Goal: Task Accomplishment & Management: Manage account settings

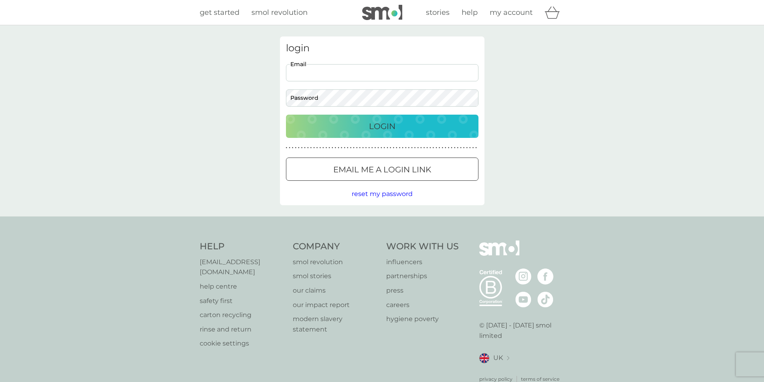
click at [344, 75] on input "Email" at bounding box center [382, 72] width 192 height 17
type input "ron.michie@ntlworld.com"
click at [286, 115] on button "Login" at bounding box center [382, 126] width 192 height 23
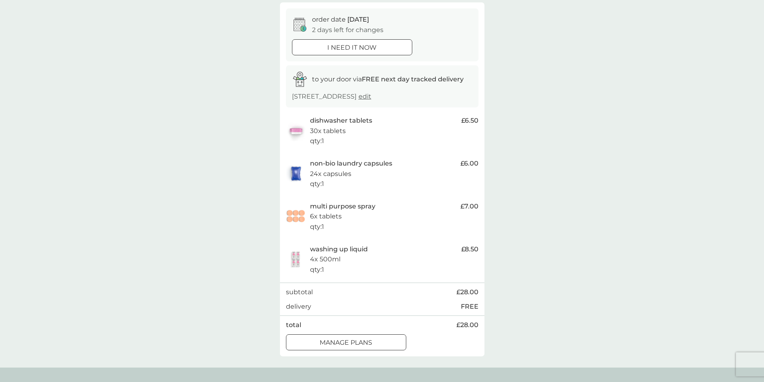
scroll to position [80, 0]
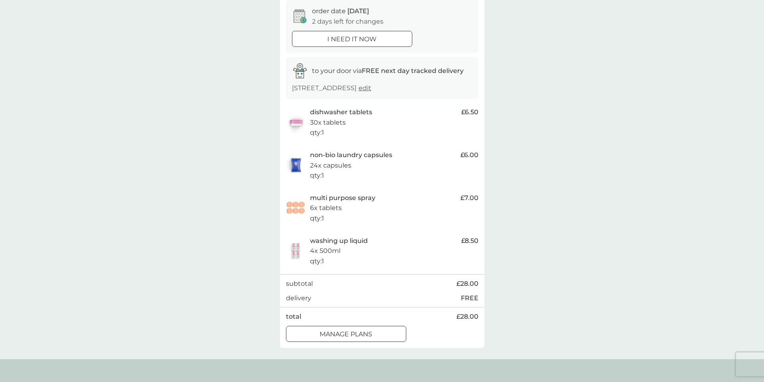
click at [386, 202] on div "multi purpose spray 6x tablets qty : 1" at bounding box center [383, 208] width 146 height 31
click at [330, 204] on p "6x tablets" at bounding box center [326, 208] width 32 height 10
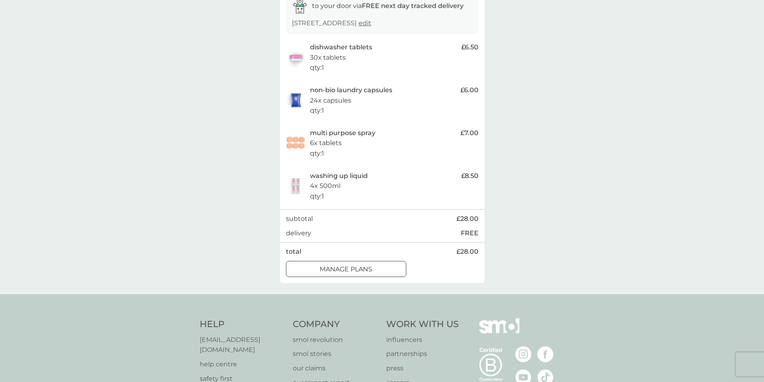
scroll to position [160, 0]
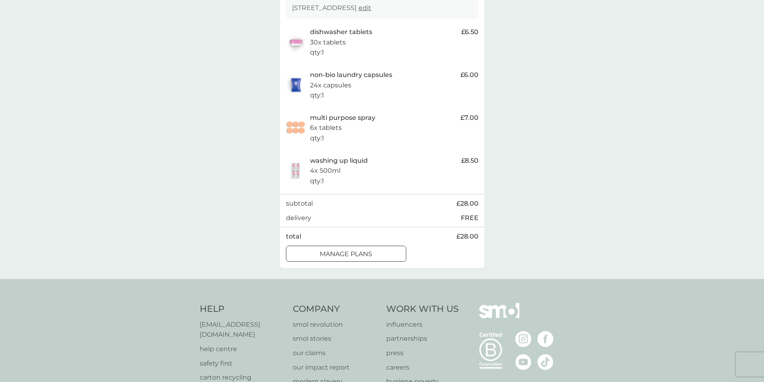
click at [379, 254] on div "manage plans" at bounding box center [345, 254] width 119 height 10
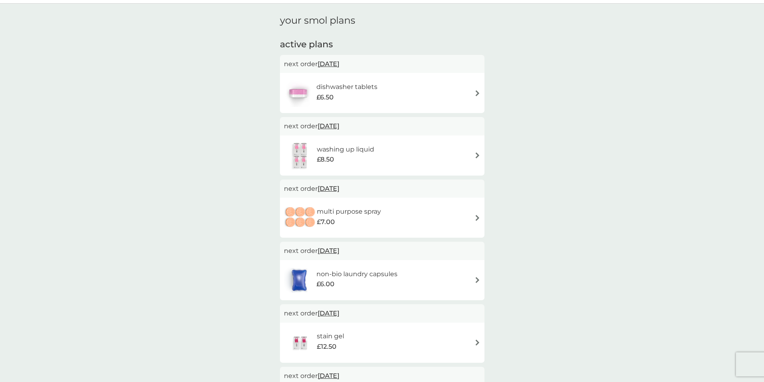
scroll to position [40, 0]
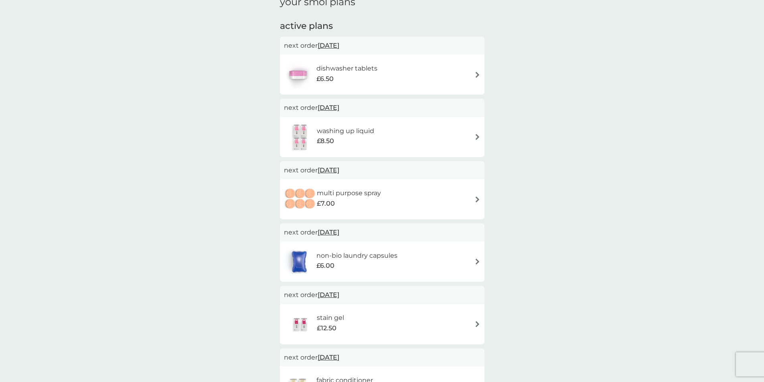
click at [476, 136] on img at bounding box center [477, 137] width 6 height 6
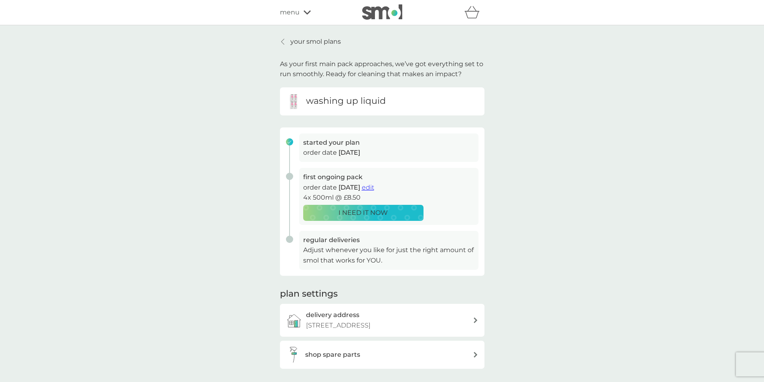
click at [374, 186] on span "edit" at bounding box center [368, 188] width 12 height 8
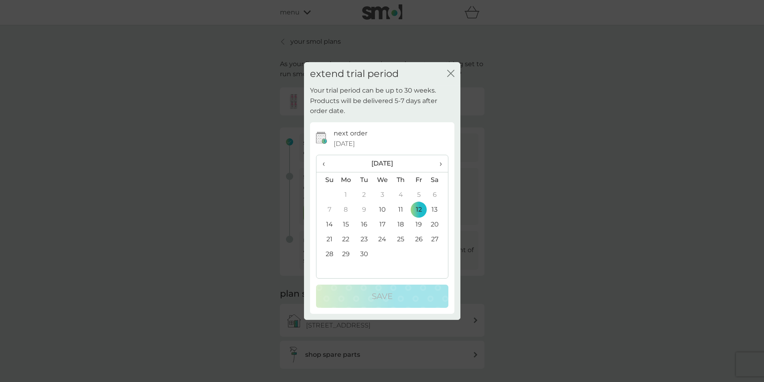
click at [451, 73] on icon "close" at bounding box center [452, 73] width 3 height 6
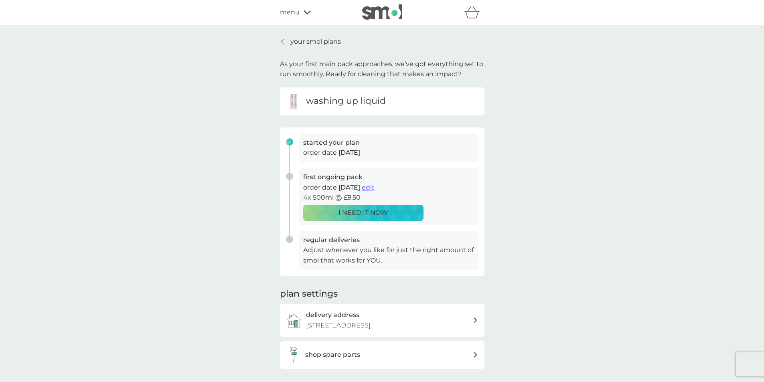
click at [282, 40] on icon at bounding box center [282, 41] width 3 height 6
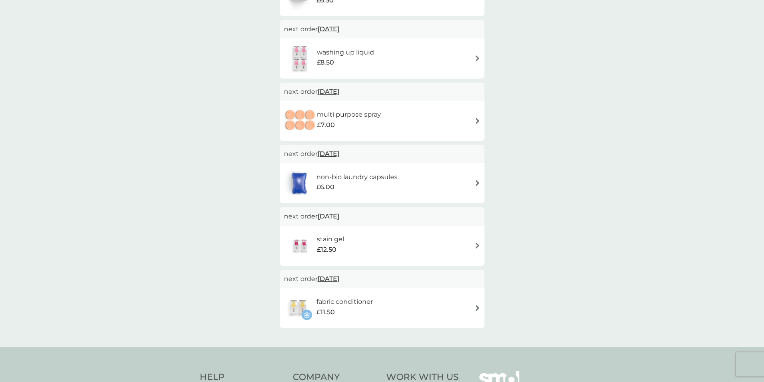
scroll to position [120, 0]
click at [338, 214] on span "[DATE]" at bounding box center [329, 215] width 22 height 16
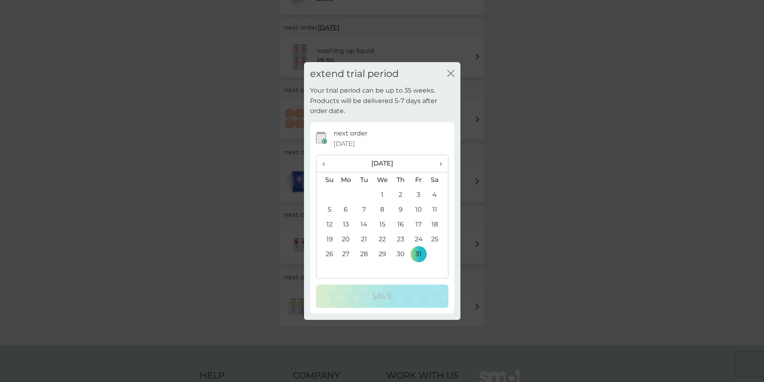
click at [440, 164] on span "›" at bounding box center [437, 163] width 8 height 17
click at [332, 268] on td "30" at bounding box center [326, 268] width 20 height 15
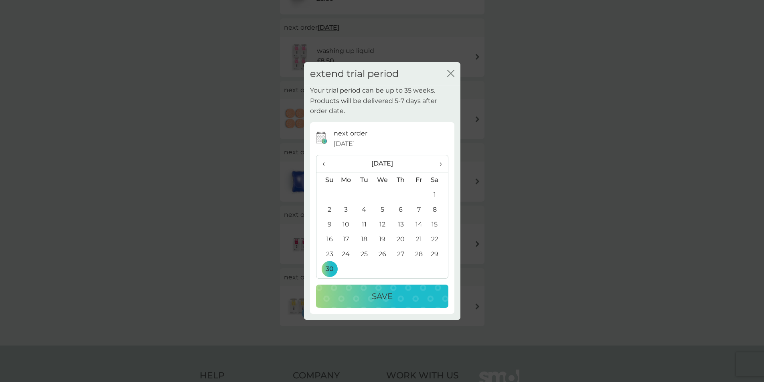
drag, startPoint x: 387, startPoint y: 294, endPoint x: 411, endPoint y: 292, distance: 23.8
click at [387, 295] on p "Save" at bounding box center [382, 296] width 21 height 13
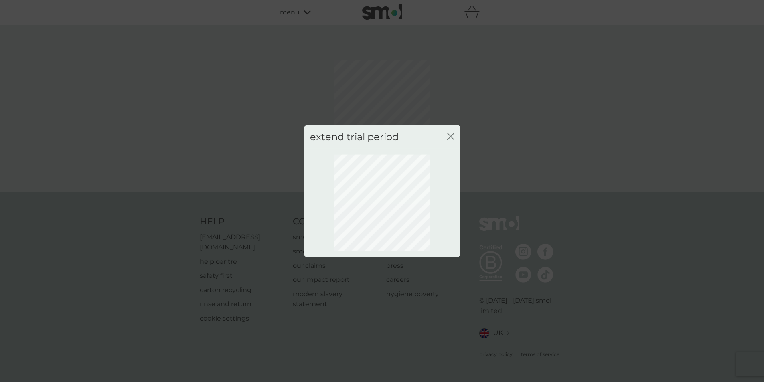
scroll to position [0, 0]
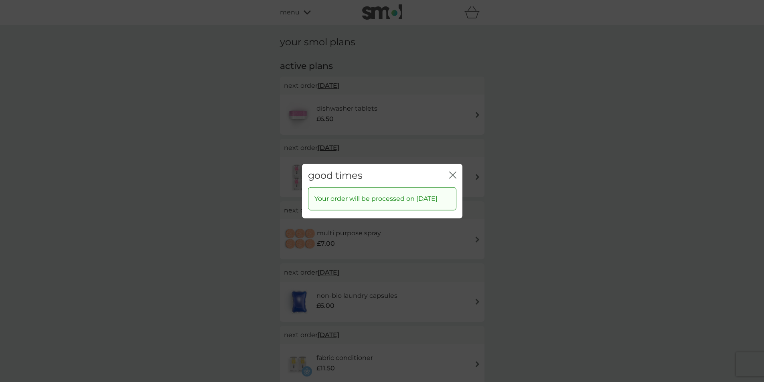
click at [453, 171] on icon "close" at bounding box center [452, 174] width 7 height 7
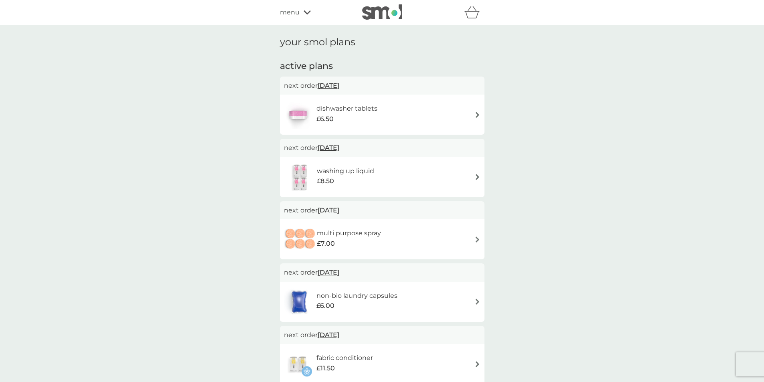
click at [339, 146] on span "[DATE]" at bounding box center [329, 148] width 22 height 16
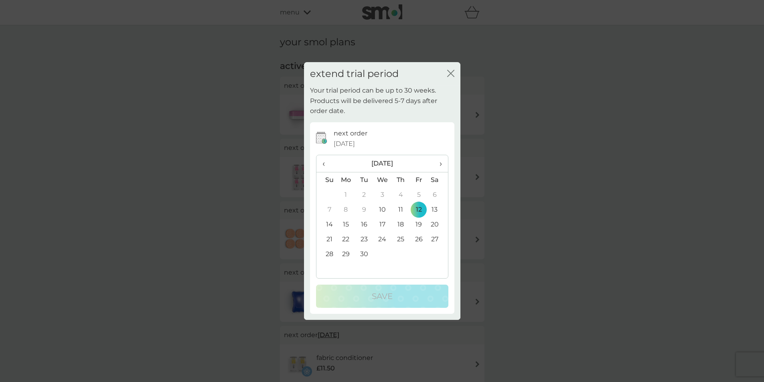
click at [439, 163] on span "›" at bounding box center [437, 163] width 8 height 17
click at [331, 225] on td "12" at bounding box center [326, 224] width 20 height 15
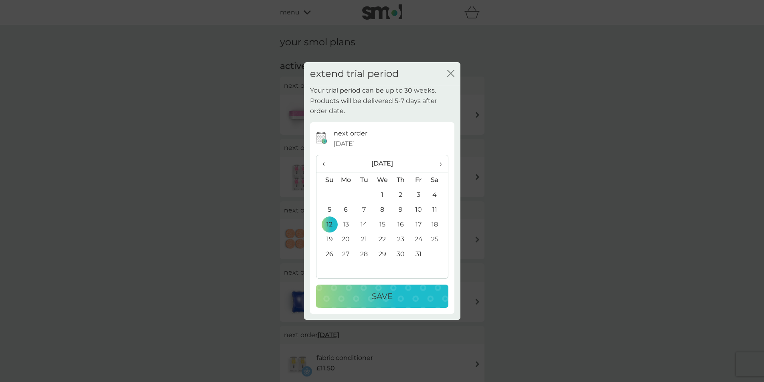
drag, startPoint x: 419, startPoint y: 295, endPoint x: 419, endPoint y: 286, distance: 9.2
click at [419, 294] on div "Save" at bounding box center [382, 296] width 116 height 13
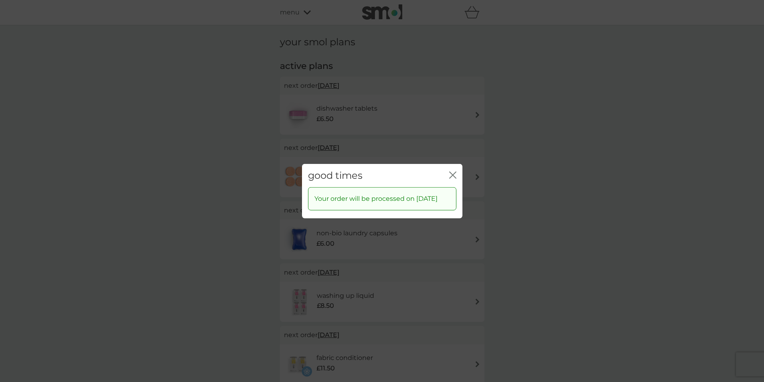
click at [451, 171] on icon "close" at bounding box center [452, 174] width 7 height 7
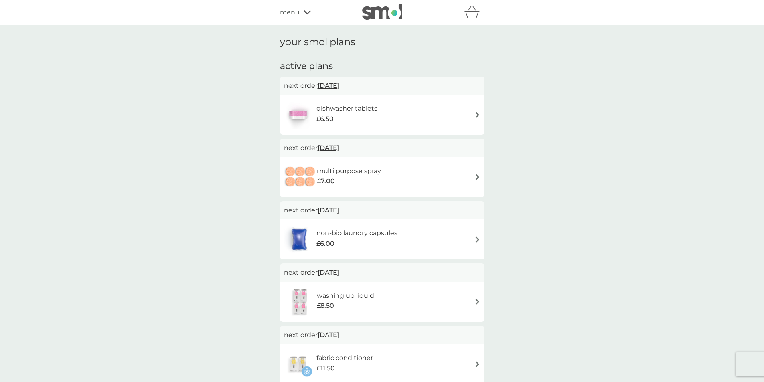
click at [336, 146] on span "[DATE]" at bounding box center [329, 148] width 22 height 16
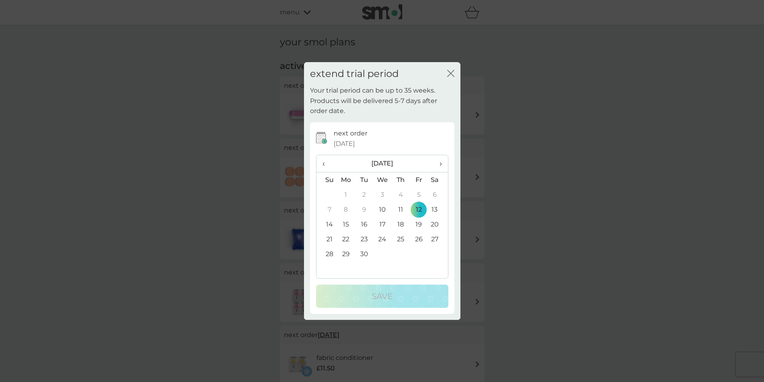
click at [440, 164] on span "›" at bounding box center [437, 163] width 8 height 17
click at [330, 223] on td "12" at bounding box center [326, 224] width 20 height 15
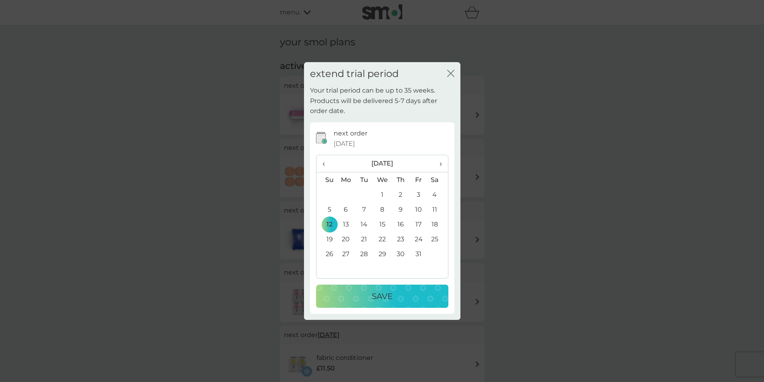
click at [403, 293] on div "Save" at bounding box center [382, 296] width 116 height 13
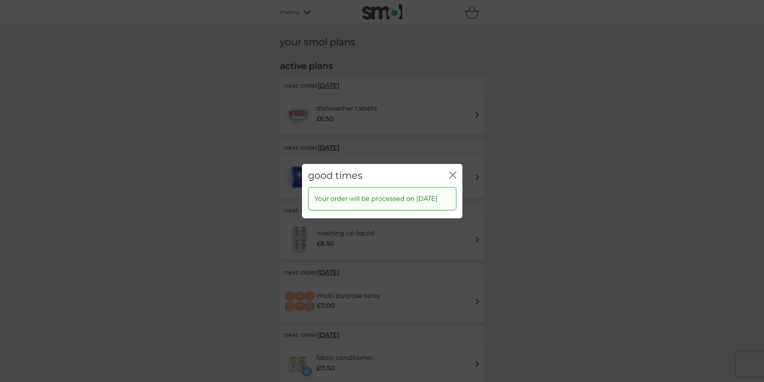
click at [453, 171] on icon "close" at bounding box center [452, 174] width 7 height 7
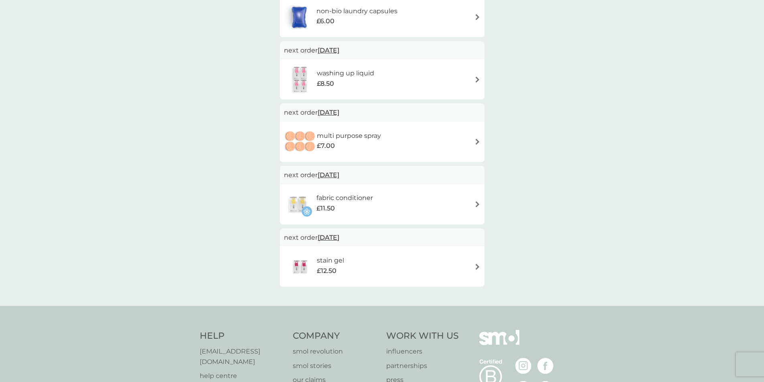
scroll to position [160, 0]
click at [339, 174] on span "[DATE]" at bounding box center [329, 175] width 22 height 16
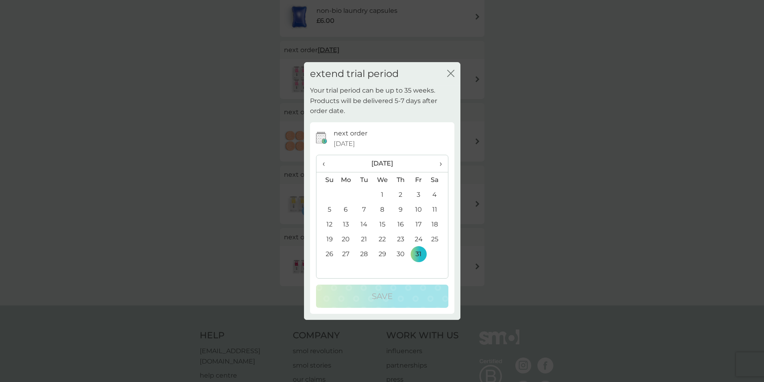
click at [331, 223] on td "12" at bounding box center [326, 224] width 20 height 15
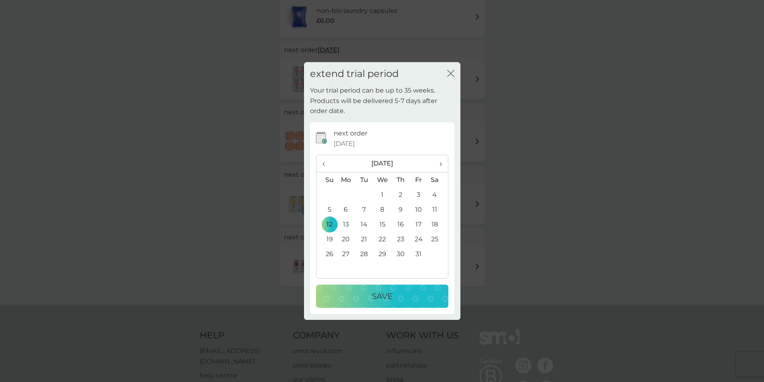
click at [401, 299] on div "Save" at bounding box center [382, 296] width 116 height 13
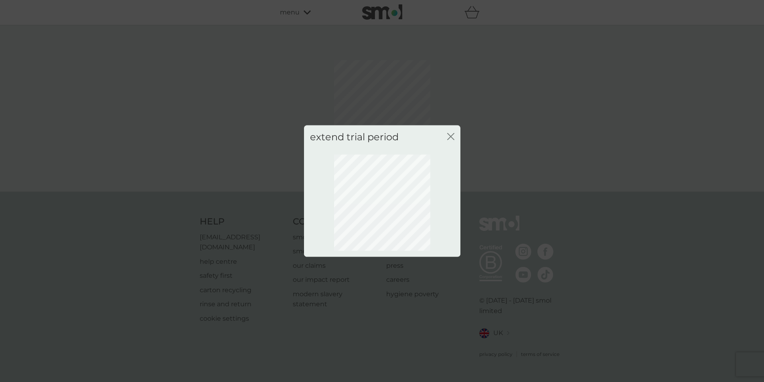
scroll to position [0, 0]
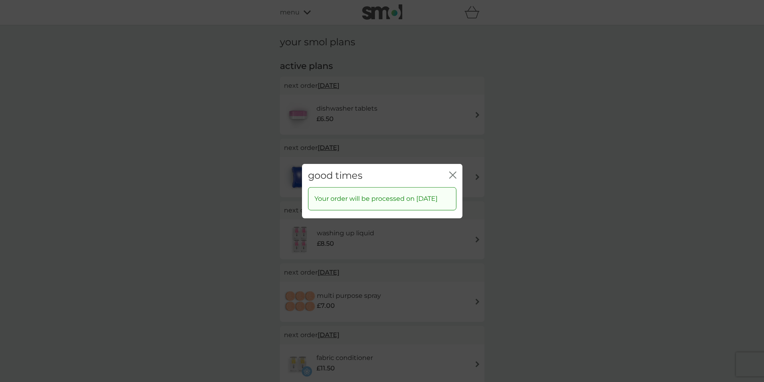
click at [451, 171] on icon "close" at bounding box center [452, 174] width 7 height 7
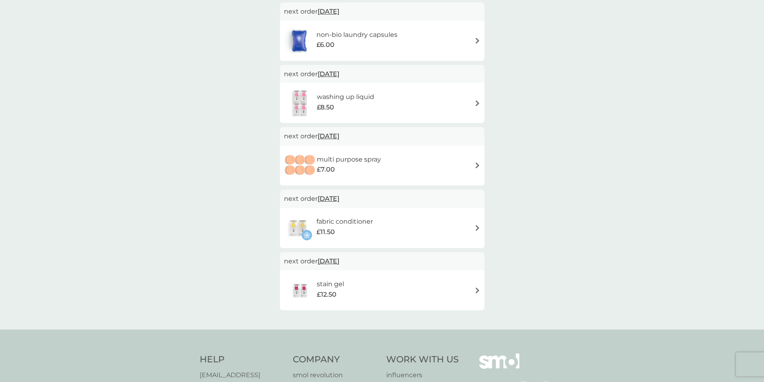
scroll to position [160, 0]
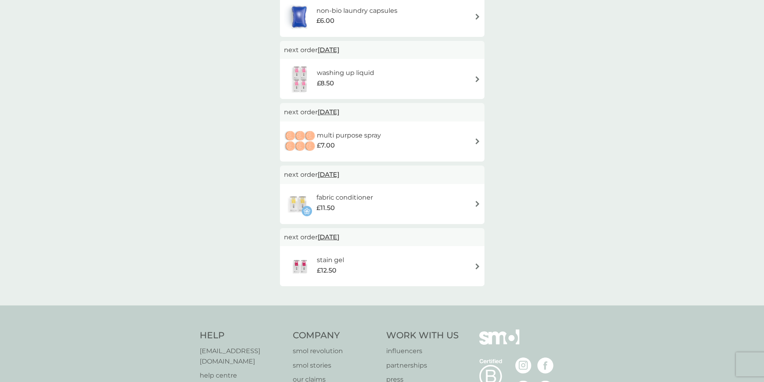
click at [339, 238] on span "[DATE]" at bounding box center [329, 237] width 22 height 16
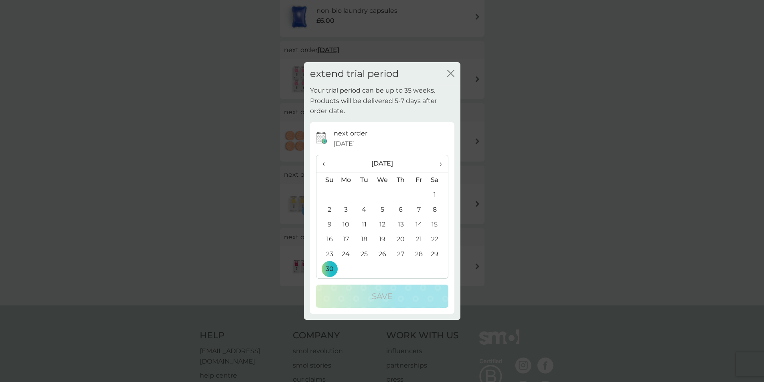
click at [323, 163] on span "‹" at bounding box center [326, 163] width 8 height 17
click at [330, 222] on td "12" at bounding box center [326, 224] width 20 height 15
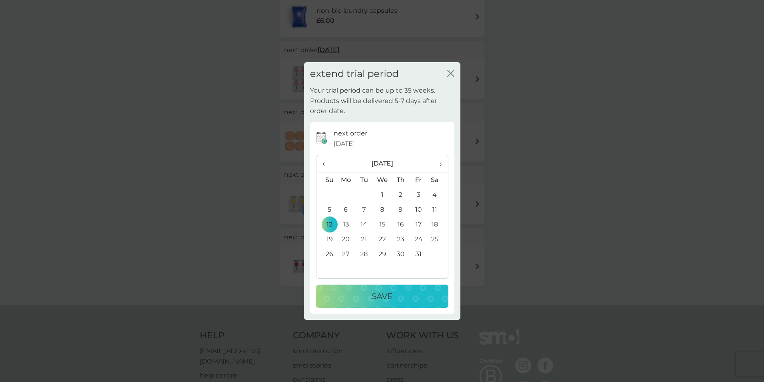
click at [388, 295] on p "Save" at bounding box center [382, 296] width 21 height 13
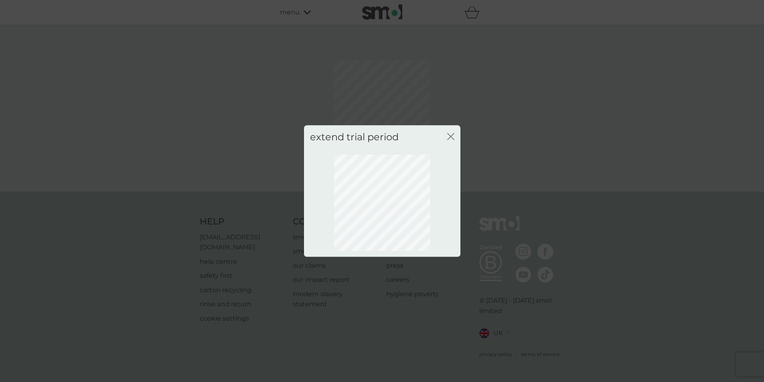
scroll to position [0, 0]
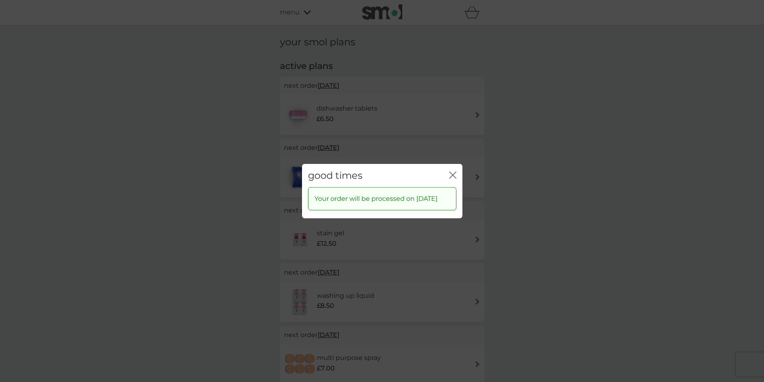
click at [451, 171] on icon "close" at bounding box center [452, 174] width 7 height 7
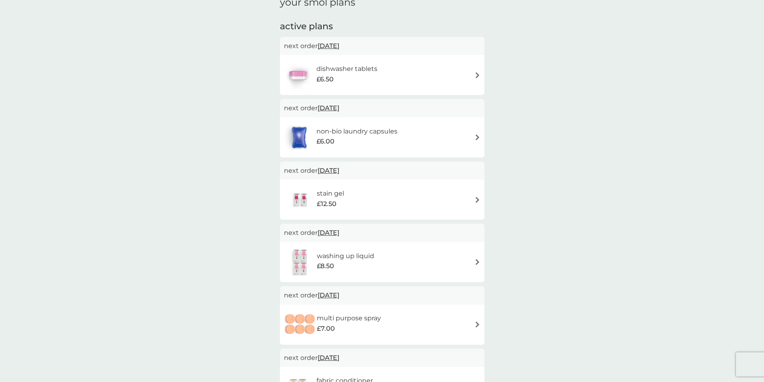
scroll to position [40, 0]
click at [365, 203] on div "stain gel £12.50" at bounding box center [382, 199] width 196 height 28
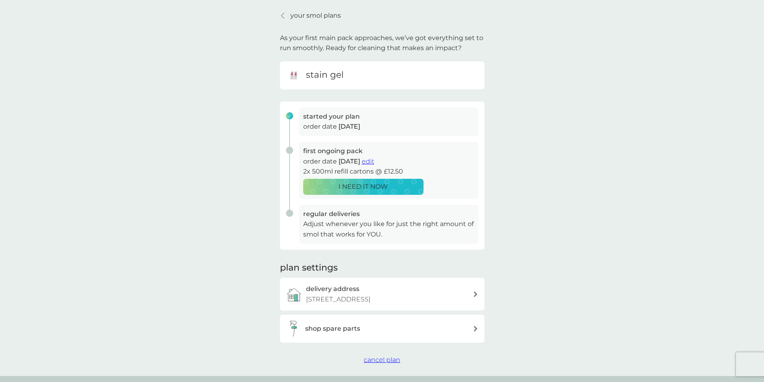
scroll to position [40, 0]
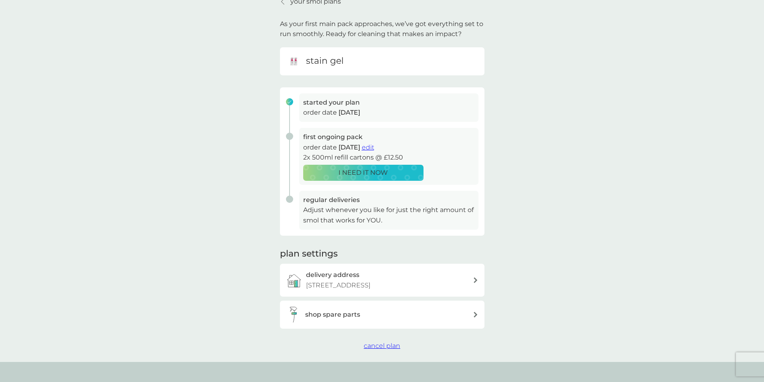
click at [327, 218] on p "Adjust whenever you like for just the right amount of smol that works for YOU." at bounding box center [388, 215] width 171 height 20
click at [331, 198] on h3 "regular deliveries" at bounding box center [388, 200] width 171 height 10
click at [374, 150] on span "edit" at bounding box center [368, 148] width 12 height 8
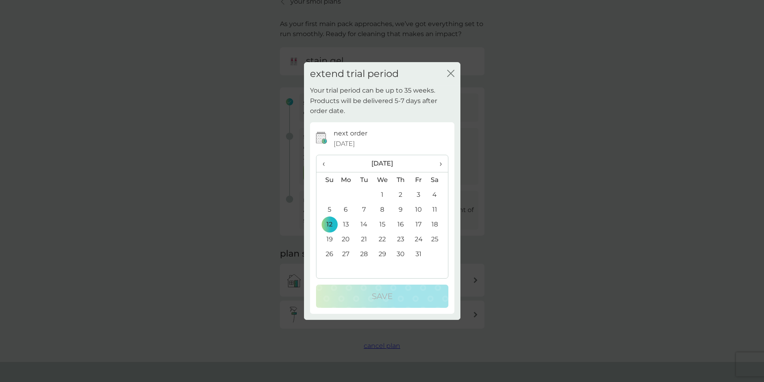
click at [447, 70] on icon "close" at bounding box center [450, 73] width 7 height 7
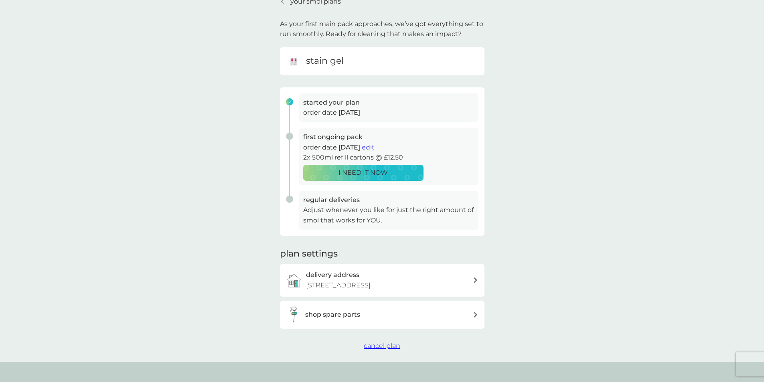
click at [374, 149] on span "edit" at bounding box center [368, 148] width 12 height 8
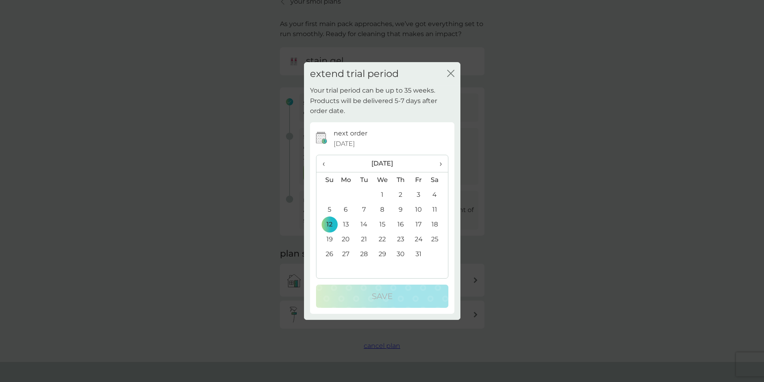
click at [437, 162] on span "›" at bounding box center [437, 163] width 8 height 17
click at [438, 162] on span "›" at bounding box center [437, 163] width 8 height 17
click at [401, 194] on td "1" at bounding box center [400, 194] width 18 height 15
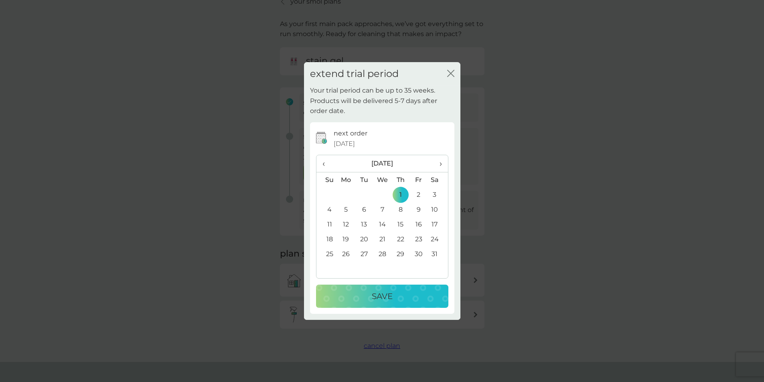
click at [418, 192] on td "2" at bounding box center [418, 194] width 18 height 15
click at [376, 303] on p "Save" at bounding box center [382, 296] width 21 height 13
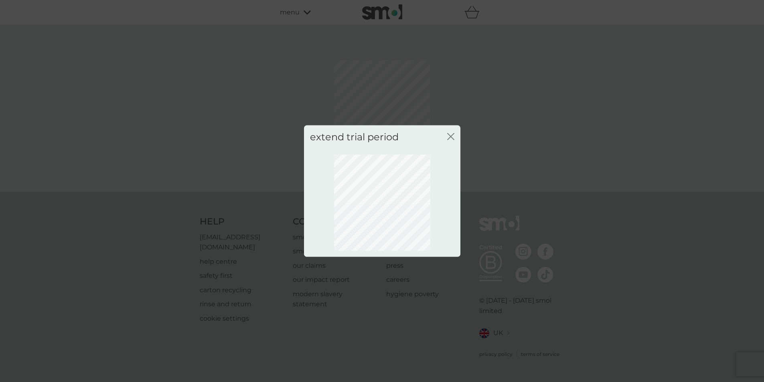
scroll to position [0, 0]
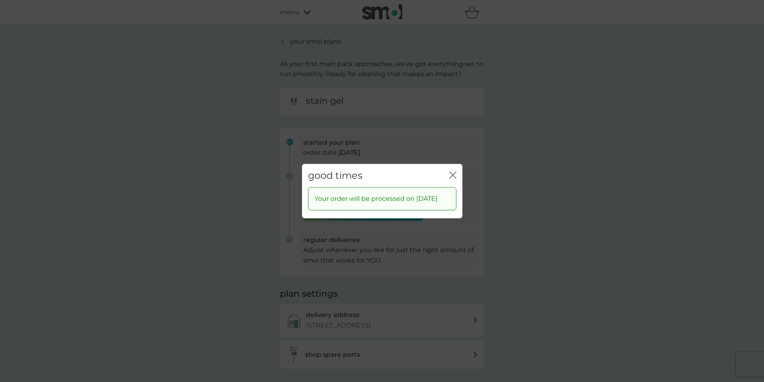
click at [454, 172] on icon "close" at bounding box center [454, 175] width 3 height 6
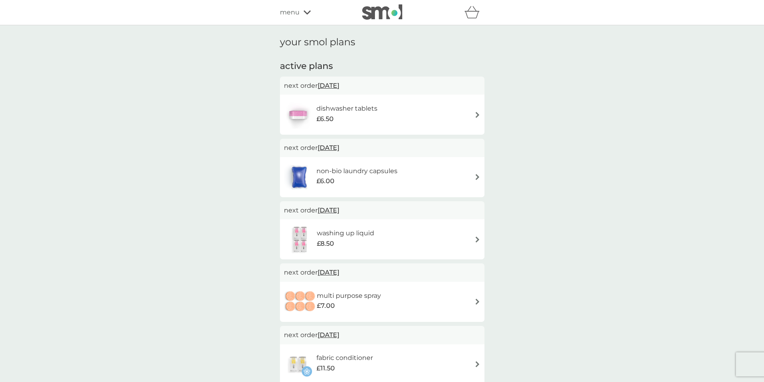
scroll to position [40, 0]
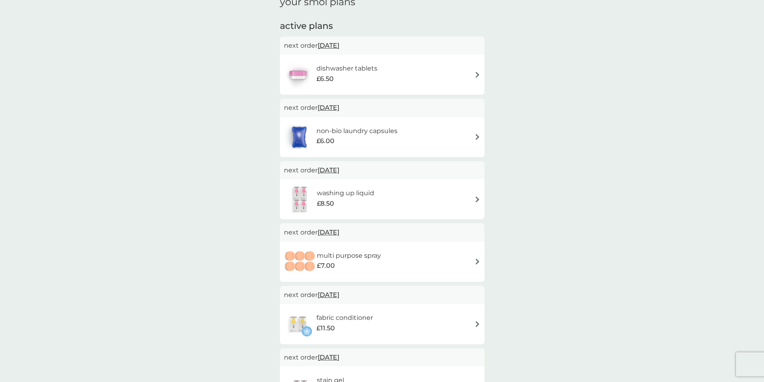
click at [339, 232] on span "[DATE]" at bounding box center [329, 233] width 22 height 16
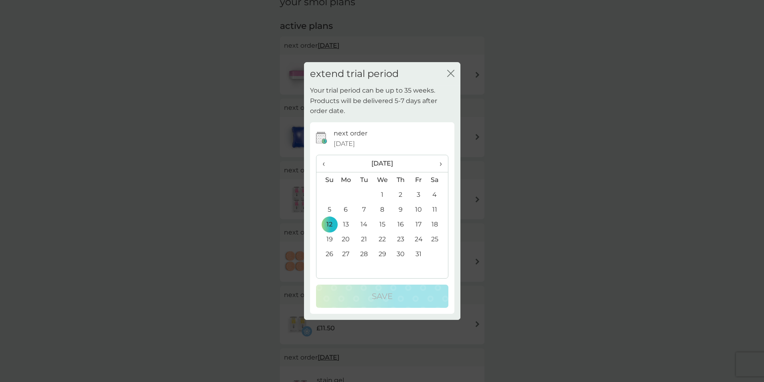
click at [441, 164] on span "›" at bounding box center [437, 163] width 8 height 17
click at [318, 160] on th "‹" at bounding box center [326, 163] width 20 height 17
click at [443, 163] on th "›" at bounding box center [437, 163] width 20 height 17
click at [441, 164] on span "›" at bounding box center [437, 163] width 8 height 17
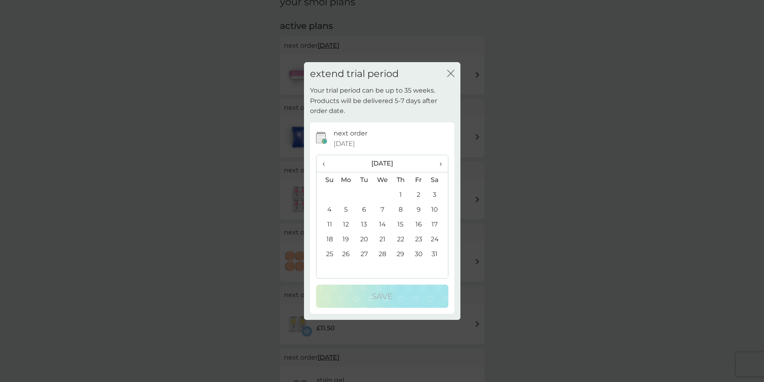
click at [395, 195] on td "1" at bounding box center [400, 194] width 18 height 15
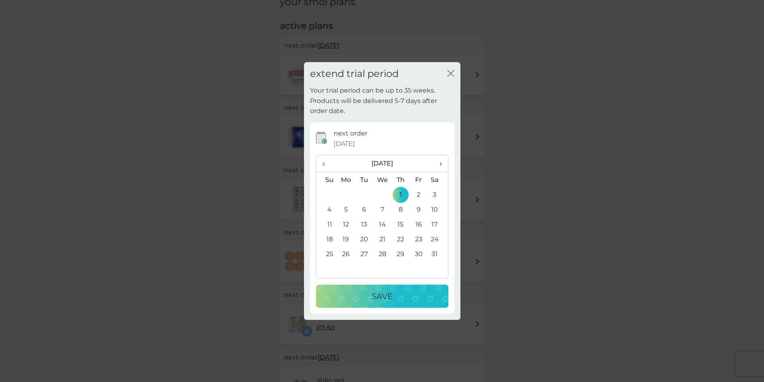
click at [378, 299] on p "Save" at bounding box center [382, 296] width 21 height 13
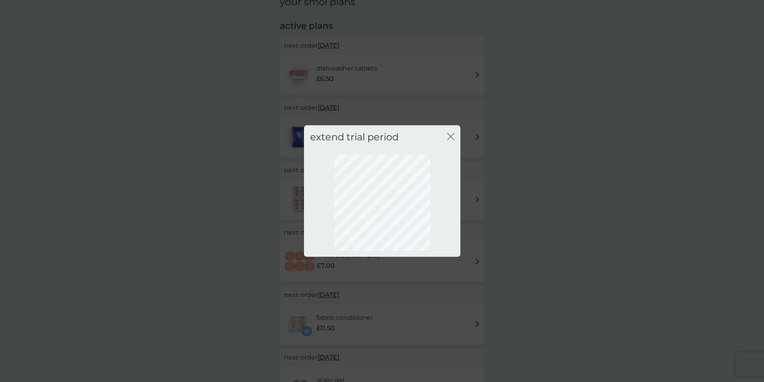
scroll to position [0, 0]
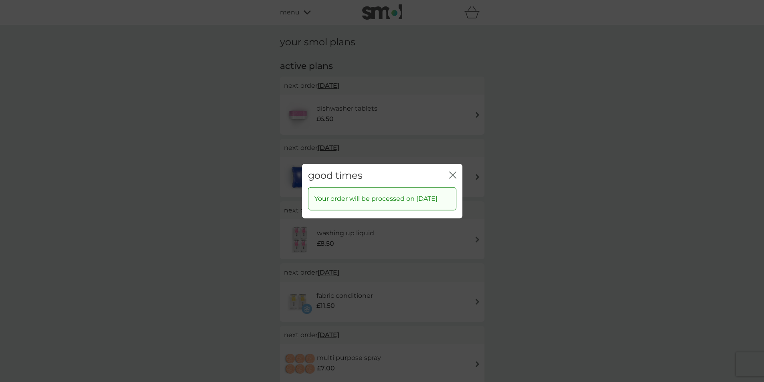
click at [452, 178] on icon "close" at bounding box center [452, 174] width 7 height 7
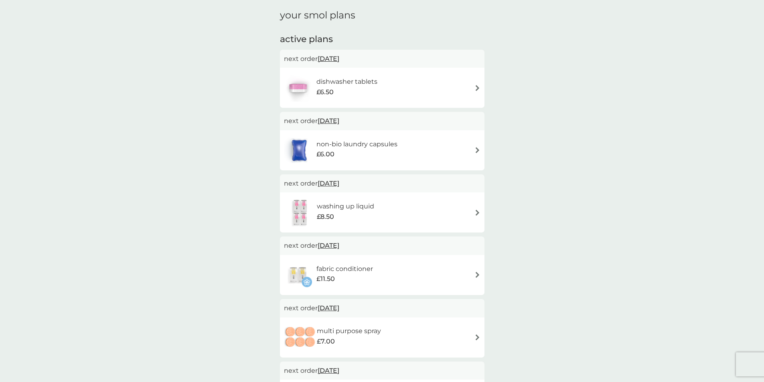
scroll to position [40, 0]
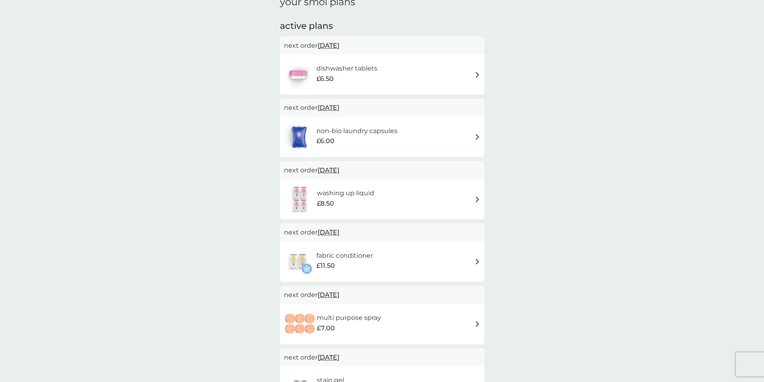
click at [339, 165] on span "[DATE]" at bounding box center [329, 170] width 22 height 16
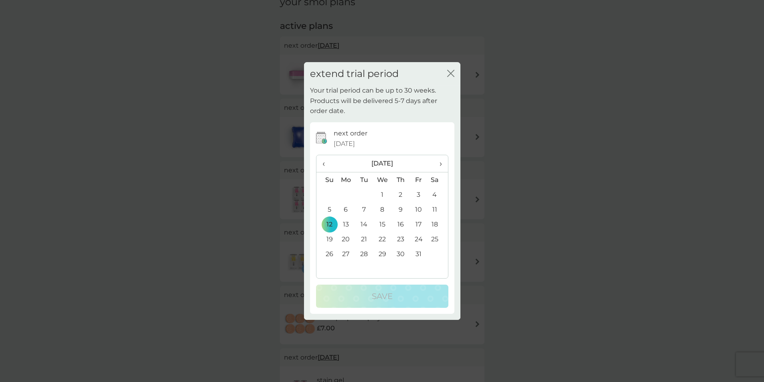
click at [419, 255] on td "31" at bounding box center [418, 254] width 18 height 15
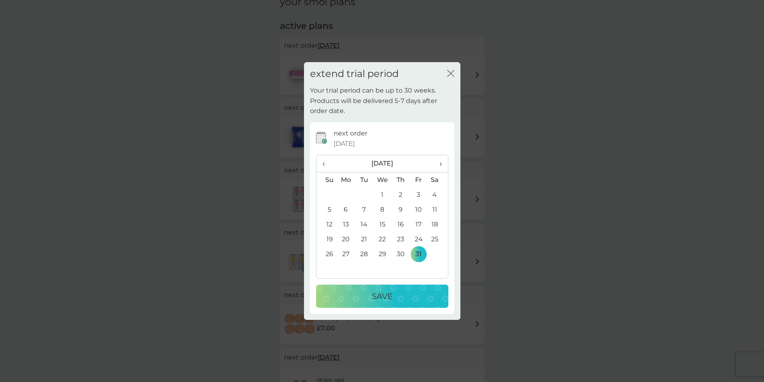
click at [421, 296] on div "Save" at bounding box center [382, 296] width 116 height 13
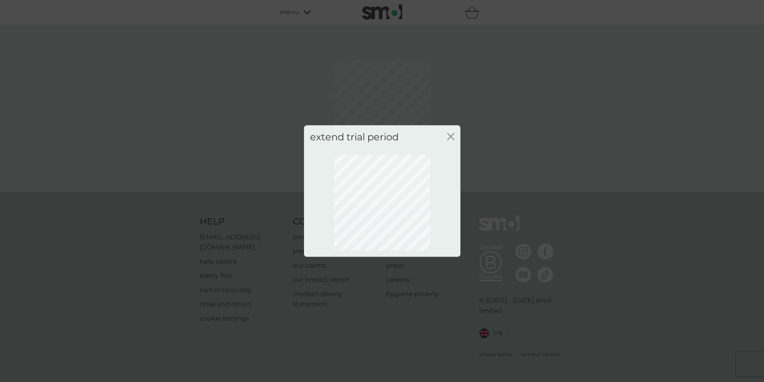
scroll to position [0, 0]
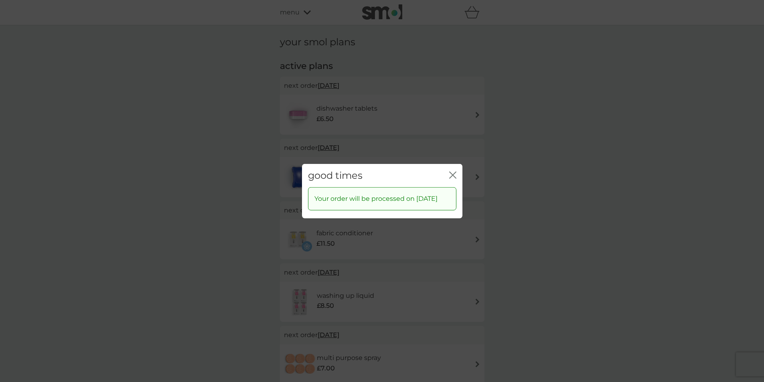
click at [448, 168] on div "good times close" at bounding box center [382, 176] width 160 height 24
click at [453, 170] on div "close" at bounding box center [452, 176] width 7 height 12
click at [455, 171] on icon "close" at bounding box center [452, 174] width 7 height 7
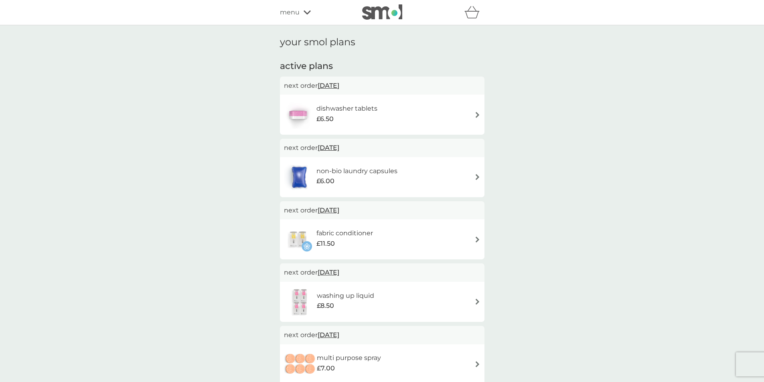
click at [337, 235] on h6 "fabric conditioner" at bounding box center [344, 233] width 57 height 10
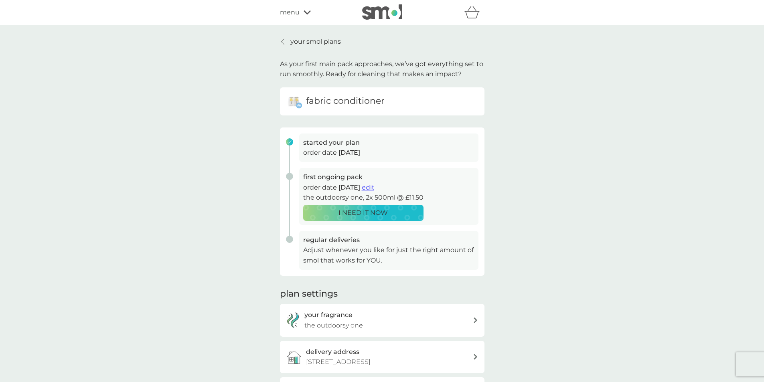
click at [374, 190] on span "edit" at bounding box center [368, 188] width 12 height 8
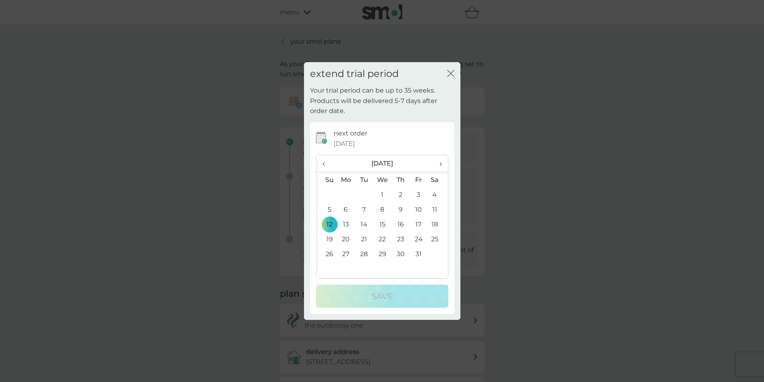
click at [415, 253] on td "31" at bounding box center [418, 254] width 18 height 15
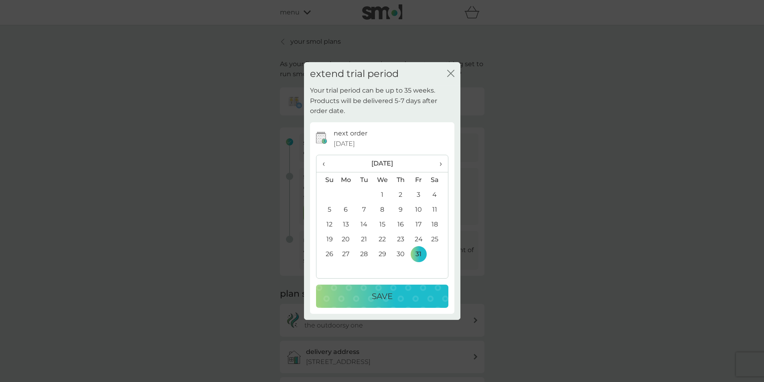
click at [417, 299] on div "Save" at bounding box center [382, 296] width 116 height 13
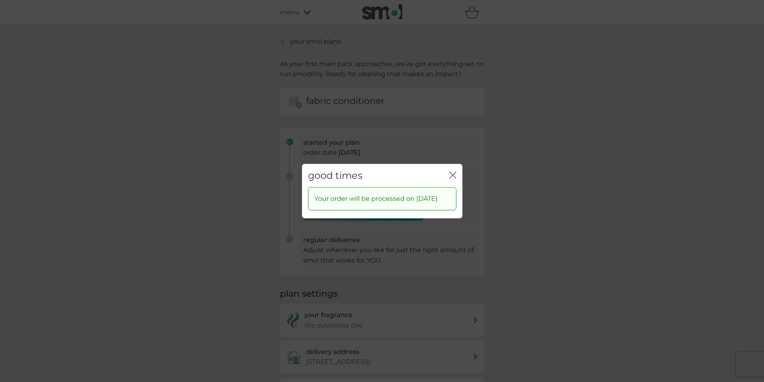
click at [453, 171] on icon "close" at bounding box center [452, 174] width 7 height 7
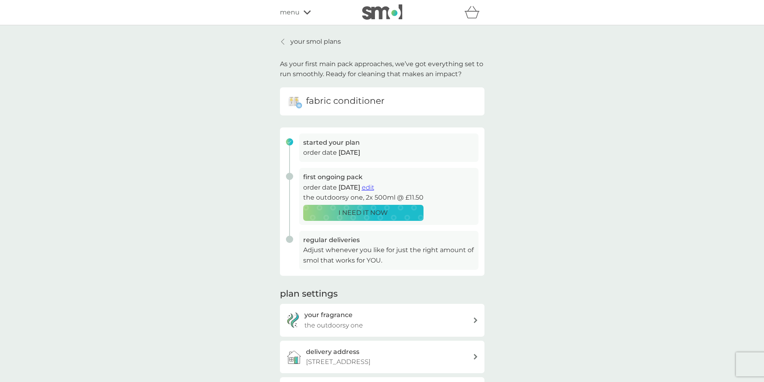
click at [302, 44] on p "your smol plans" at bounding box center [315, 41] width 51 height 10
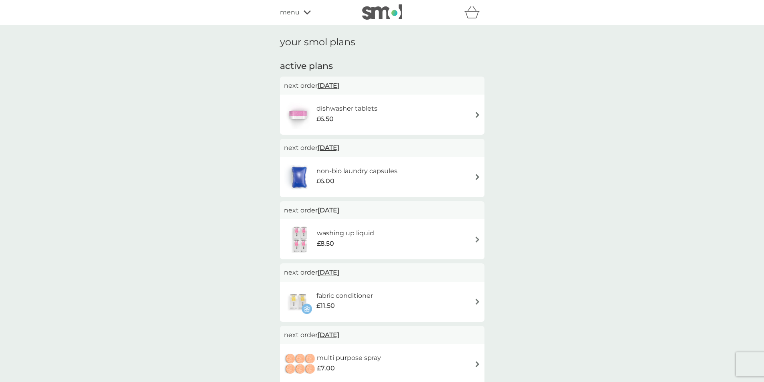
click at [289, 7] on span "menu" at bounding box center [290, 12] width 20 height 10
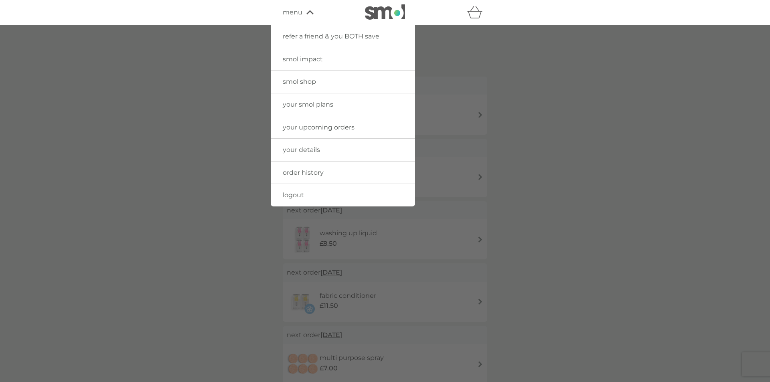
click at [307, 170] on span "order history" at bounding box center [303, 173] width 41 height 8
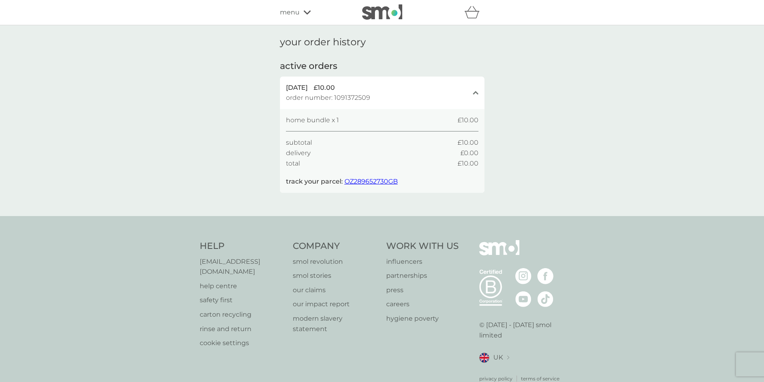
click at [243, 63] on div "your order history active orders [DATE] £10.00 order number: 1091372509 close h…" at bounding box center [382, 120] width 764 height 191
click at [291, 10] on span "menu" at bounding box center [290, 12] width 20 height 10
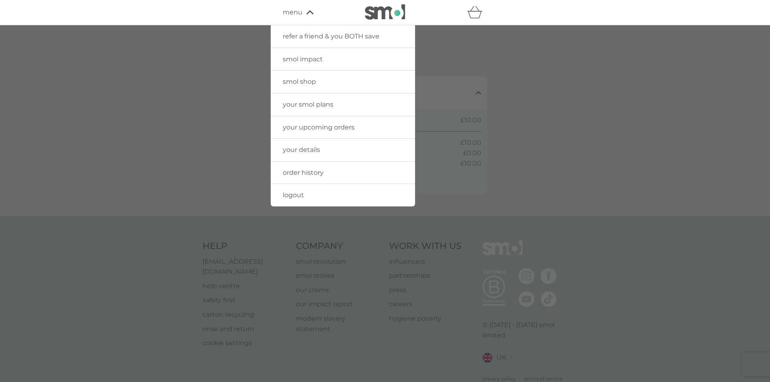
click at [378, 4] on div "refer a friend & you BOTH save smol impact smol shop your smol plans your upcom…" at bounding box center [385, 12] width 770 height 25
click at [382, 7] on img at bounding box center [385, 11] width 40 height 15
